Goal: Navigation & Orientation: Go to known website

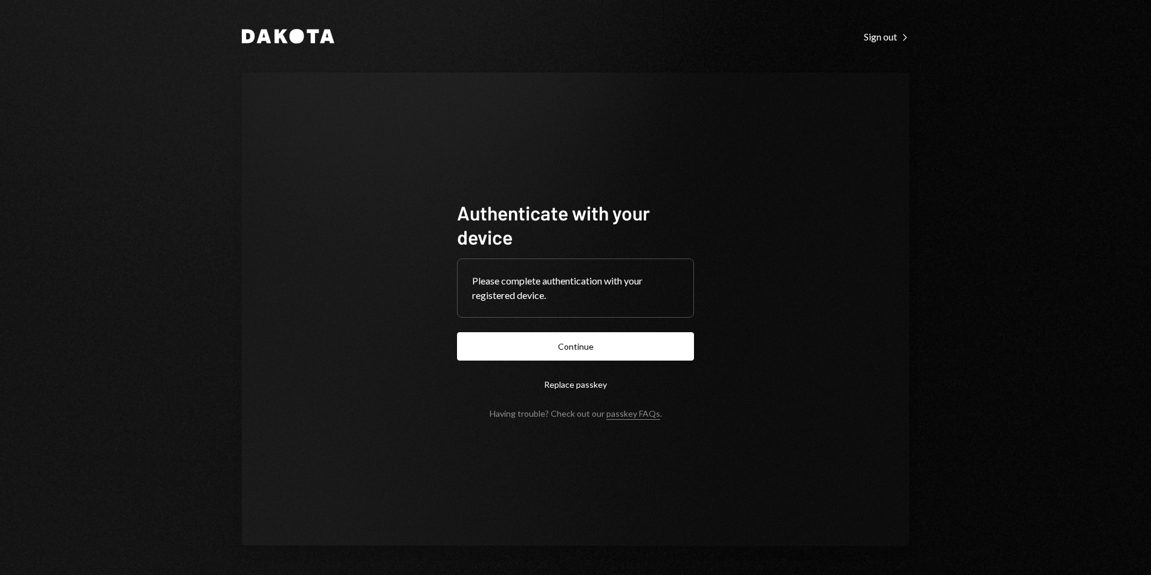
click at [624, 253] on form "Authenticate with your device Please complete authentication with your register…" at bounding box center [575, 310] width 237 height 218
click at [849, 149] on div "Authenticate with your device Please complete authentication with your register…" at bounding box center [575, 310] width 667 height 474
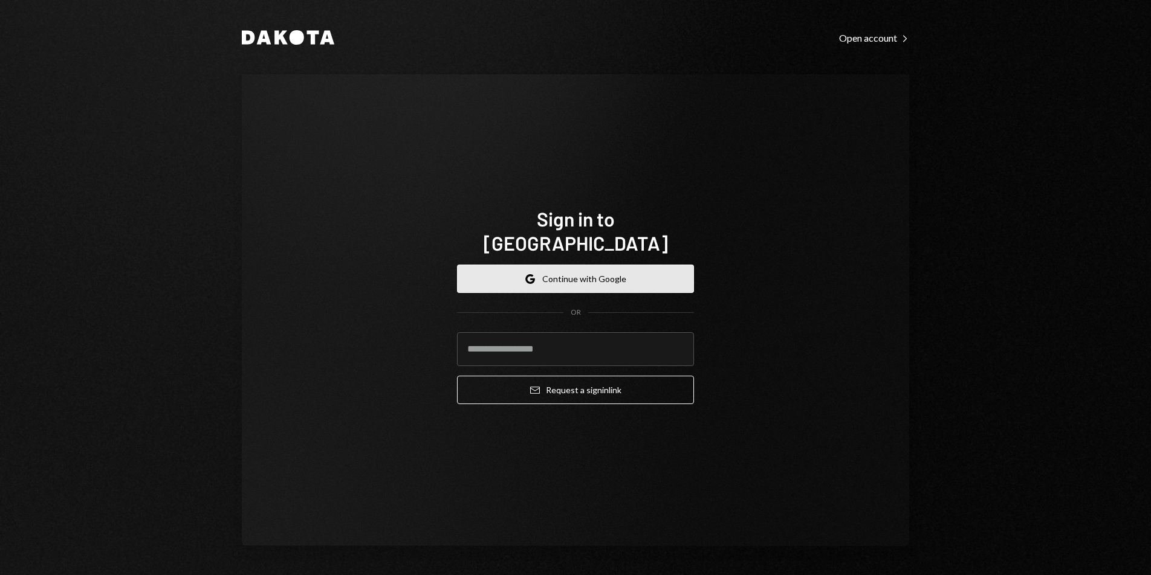
click at [607, 265] on button "Google Continue with Google" at bounding box center [575, 279] width 237 height 28
